Goal: Use online tool/utility: Utilize a website feature to perform a specific function

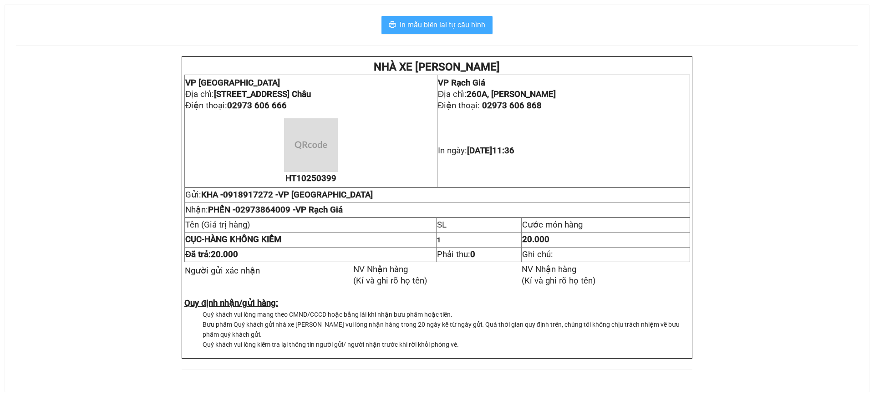
click at [427, 24] on span "In mẫu biên lai tự cấu hình" at bounding box center [443, 24] width 86 height 11
click at [412, 28] on span "In mẫu biên lai tự cấu hình" at bounding box center [443, 24] width 86 height 11
